Goal: Navigation & Orientation: Find specific page/section

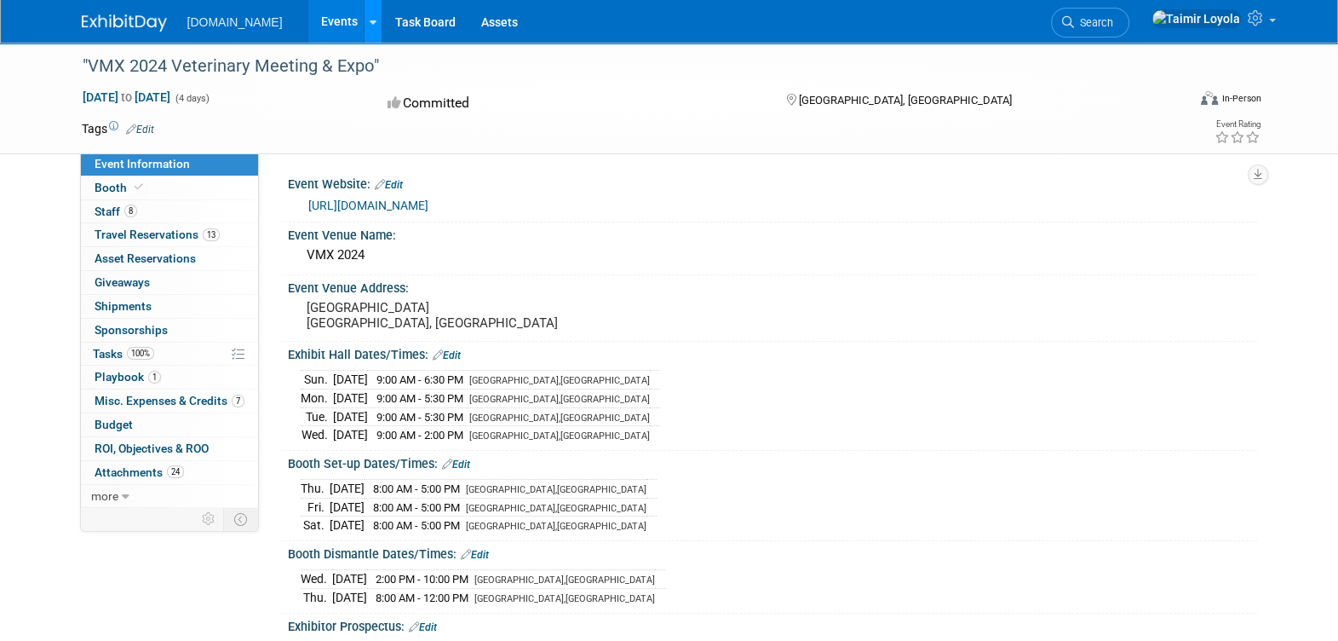
click at [370, 20] on icon at bounding box center [373, 22] width 7 height 11
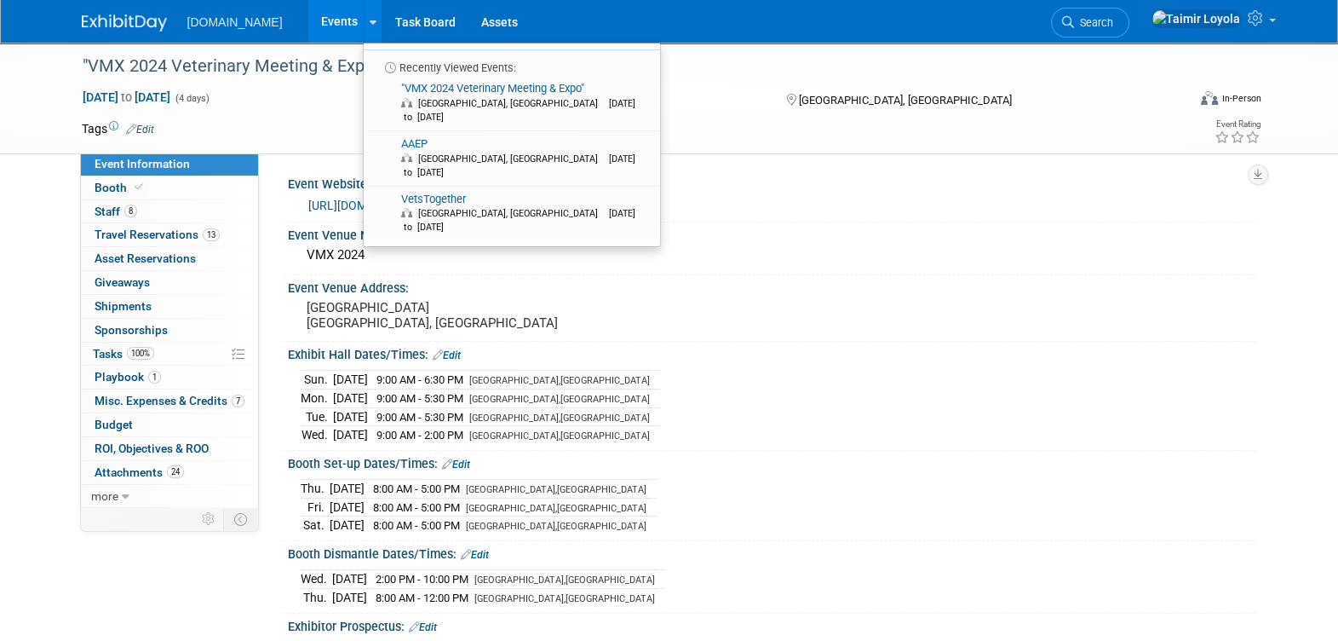
click at [308, 21] on link "Events" at bounding box center [339, 21] width 62 height 43
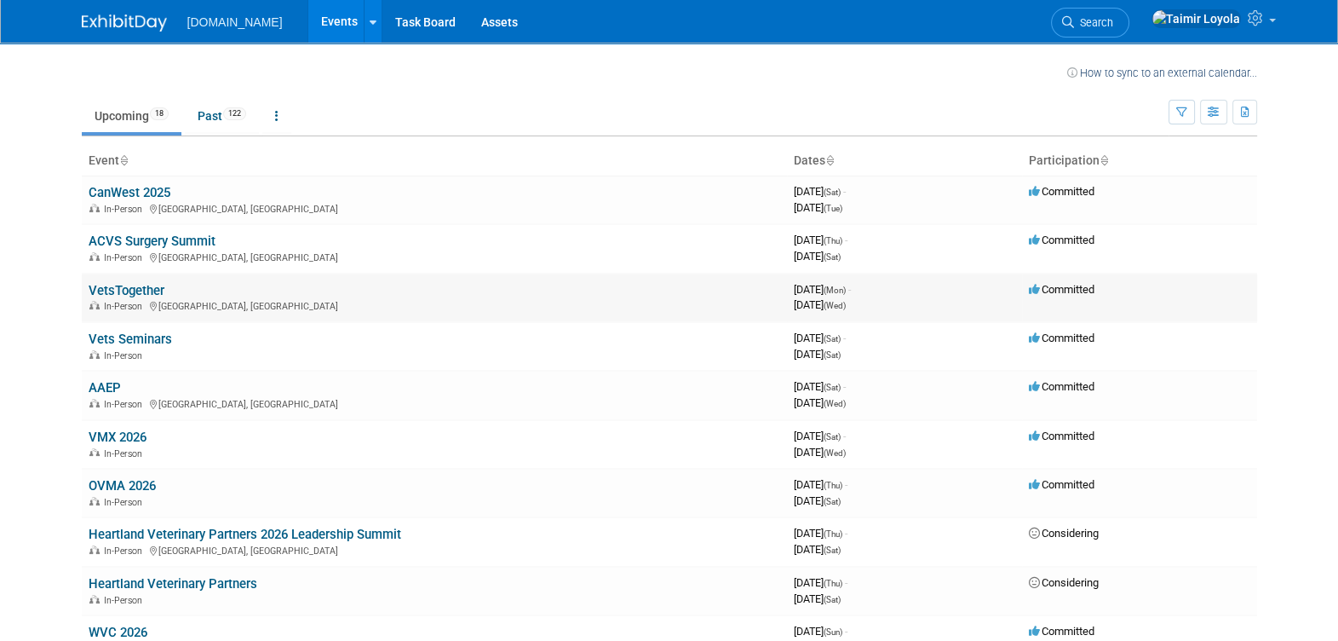
click at [141, 293] on link "VetsTogether" at bounding box center [127, 290] width 76 height 15
click at [139, 337] on link "Vets Seminars" at bounding box center [130, 338] width 83 height 15
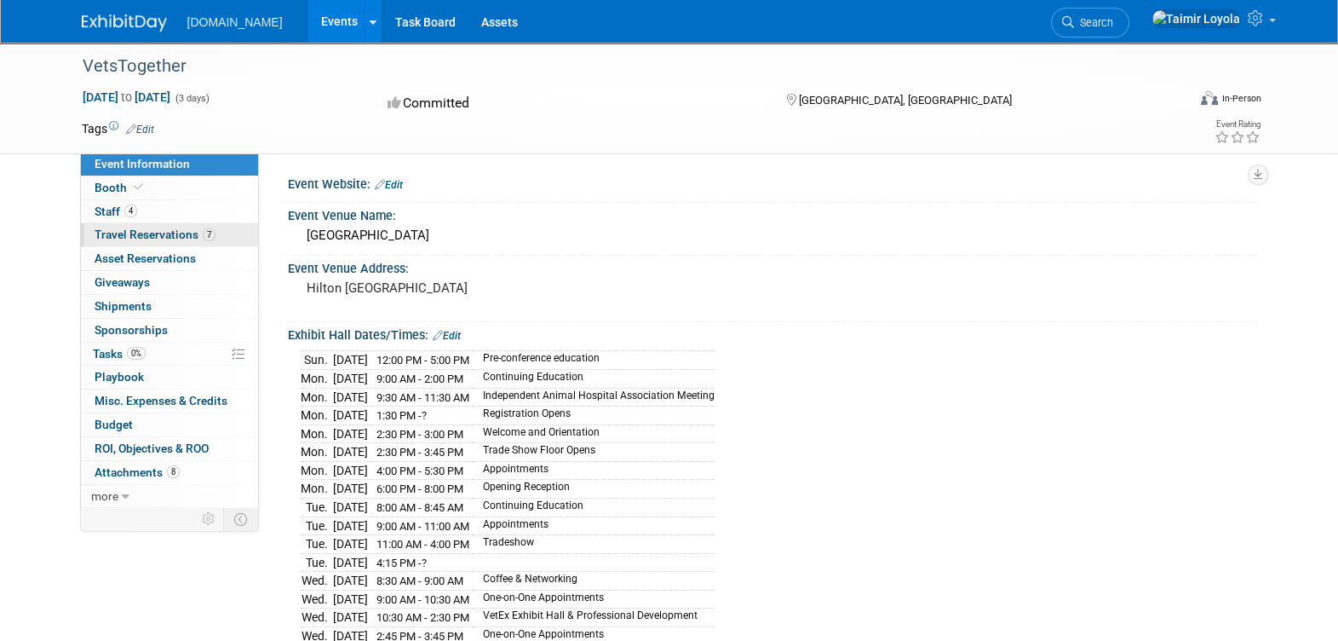
click at [166, 237] on span "Travel Reservations 7" at bounding box center [155, 234] width 121 height 14
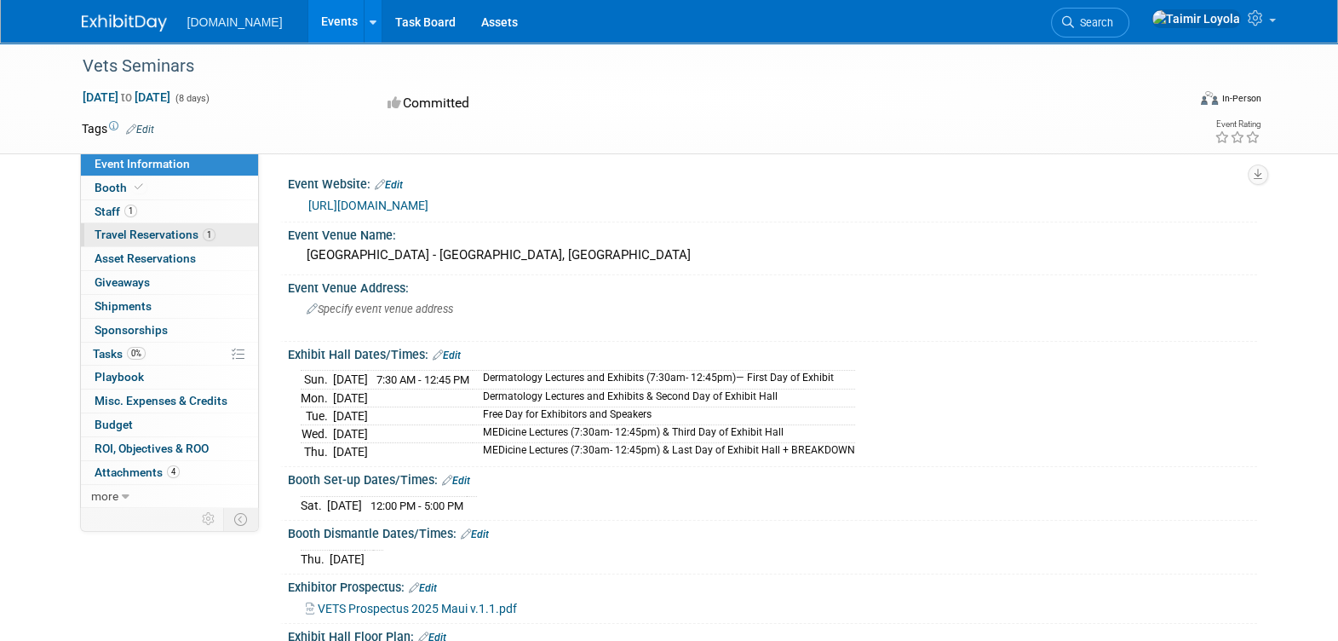
click at [187, 239] on span "Travel Reservations 1" at bounding box center [155, 234] width 121 height 14
